Goal: Task Accomplishment & Management: Complete application form

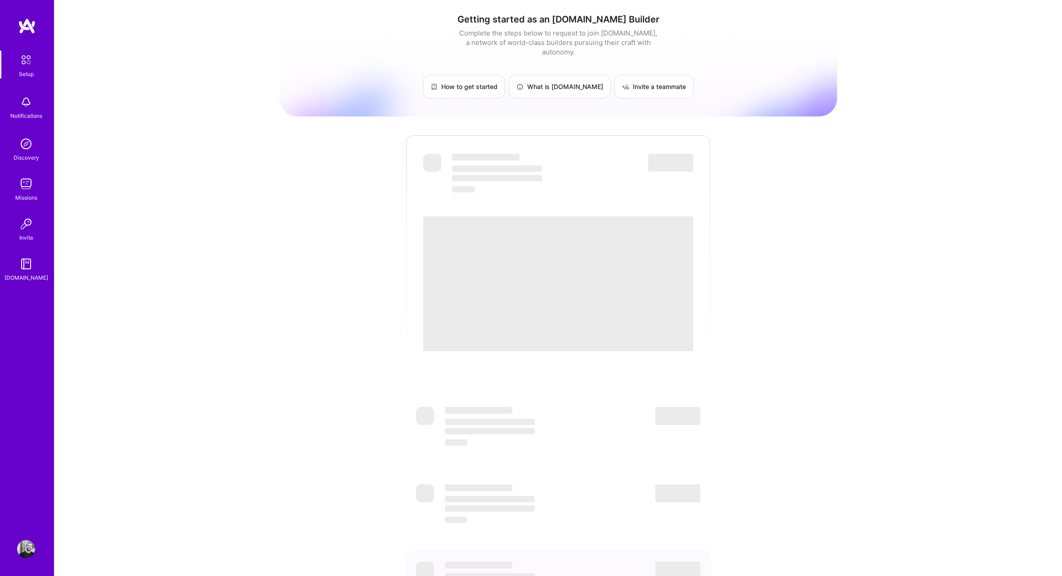
click at [35, 148] on link "Discovery" at bounding box center [26, 148] width 56 height 27
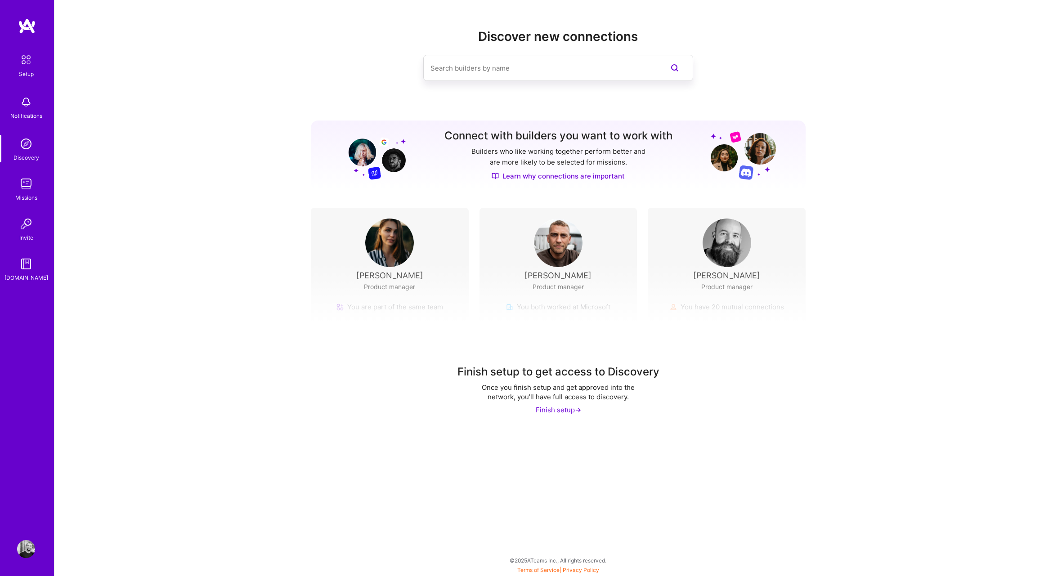
click at [563, 406] on div "Finish setup ->" at bounding box center [558, 409] width 45 height 9
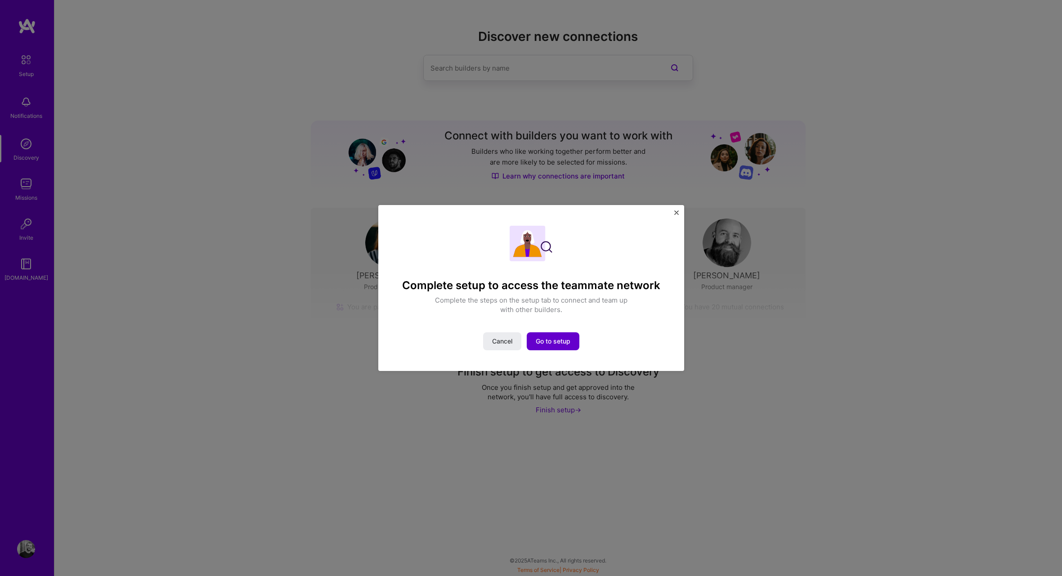
click at [554, 343] on span "Go to setup" at bounding box center [553, 341] width 35 height 9
